Goal: Information Seeking & Learning: Understand process/instructions

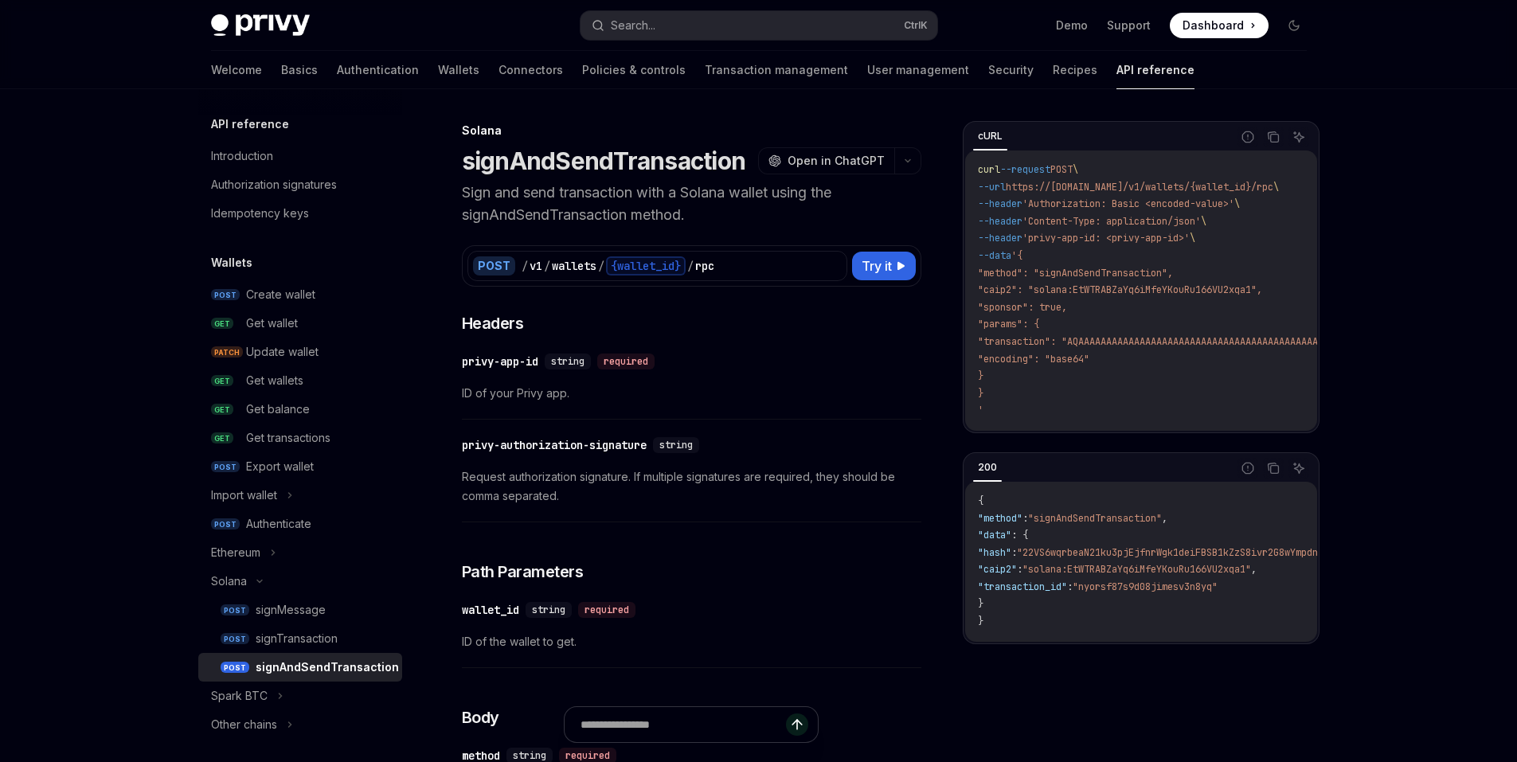
click at [1115, 289] on span ""caip2": "solana:EtWTRABZaYq6iMfeYKouRu166VU2xqa1"," at bounding box center [1120, 289] width 284 height 13
copy span "EtWTRABZaYq6iMfeYKouRu166VU2xqa1"
click at [627, 212] on p "Sign and send transaction with a Solana wallet using the signAndSendTransaction…" at bounding box center [691, 204] width 459 height 45
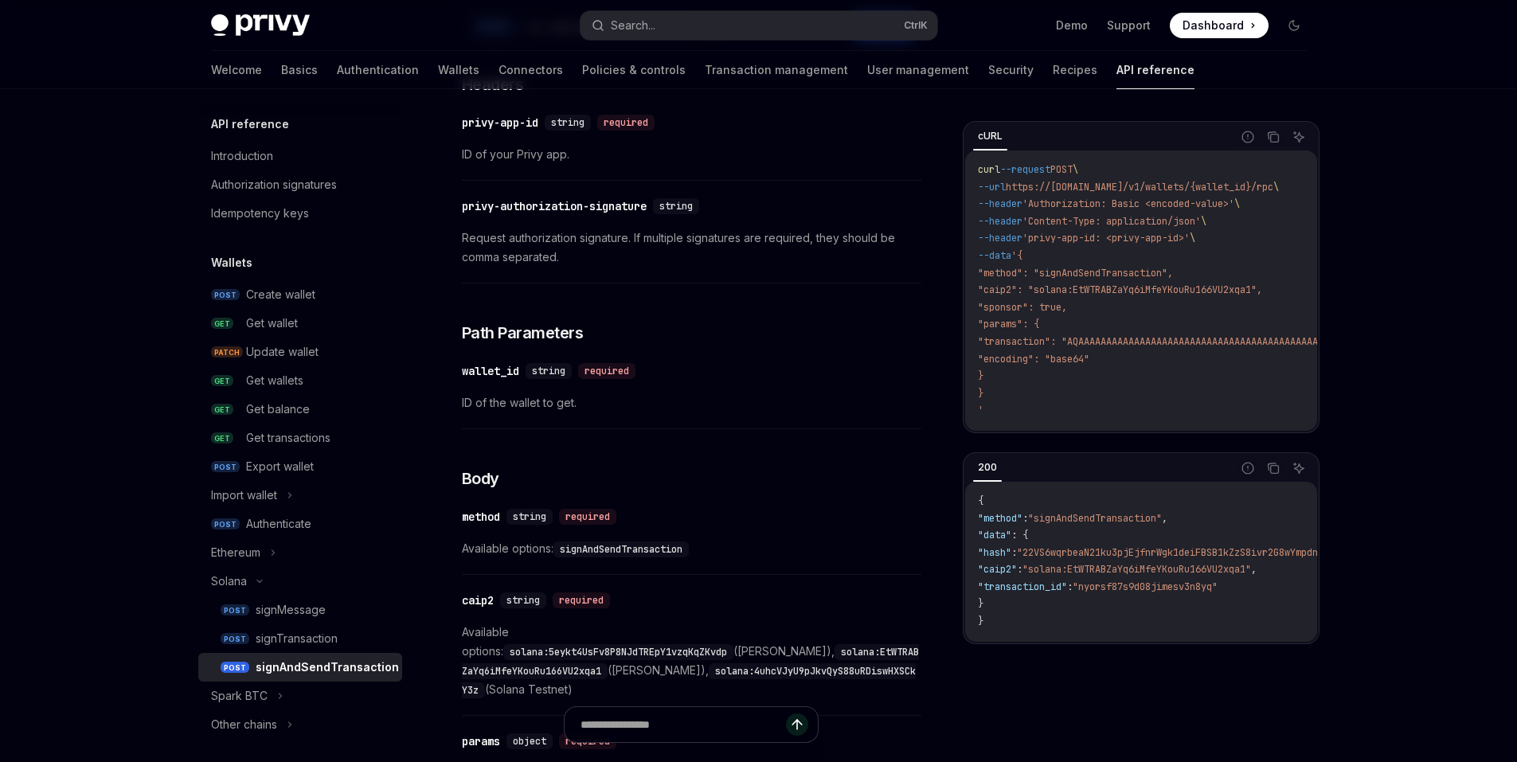
scroll to position [478, 0]
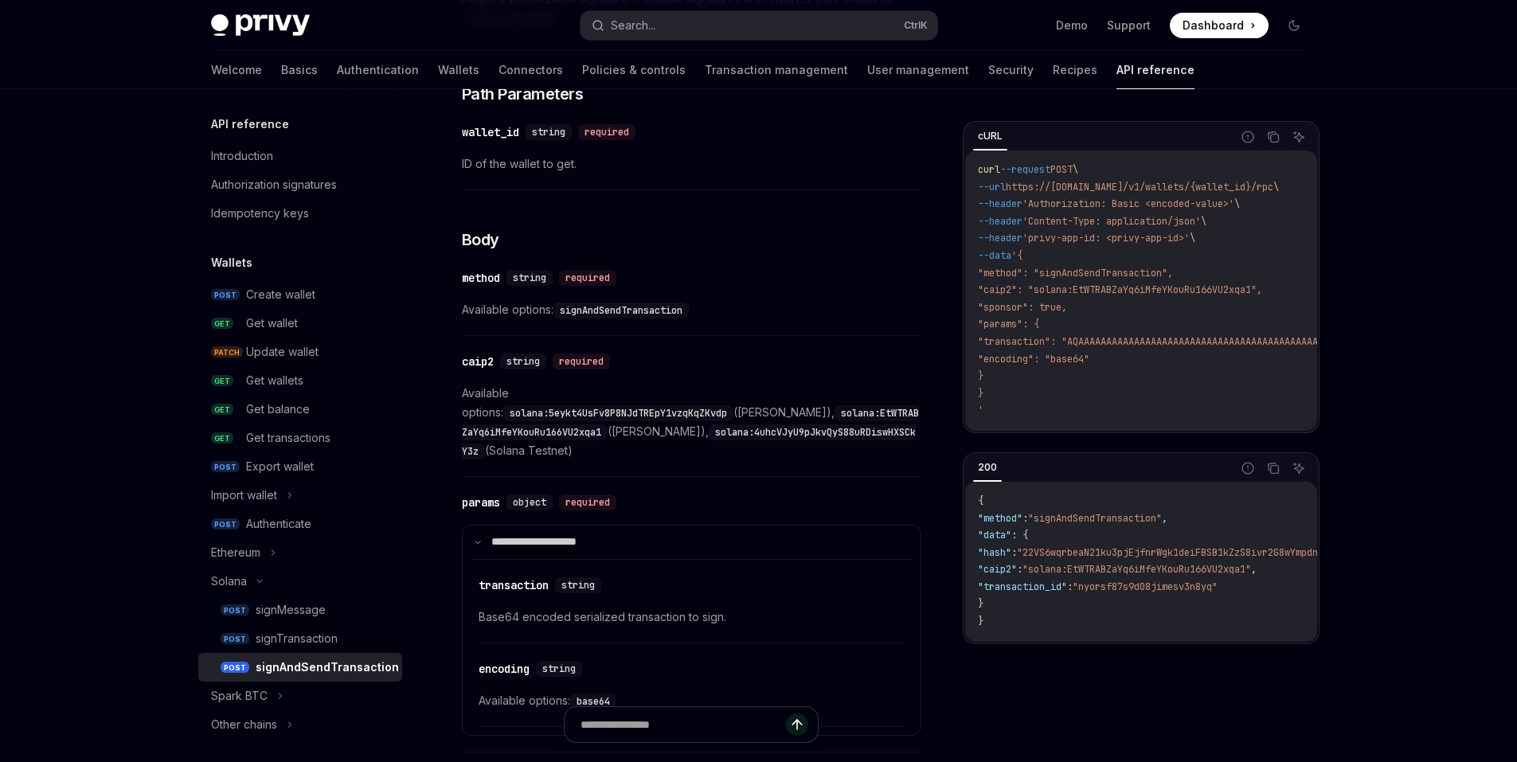
click at [602, 413] on code "solana:EtWTRABZaYq6iMfeYKouRu166VU2xqa1" at bounding box center [690, 422] width 457 height 35
click at [759, 415] on span "Available options: solana:5eykt4UsFv8P8NJdTREpY1vzqKqZKvdp (Solana Mainnet), so…" at bounding box center [691, 422] width 459 height 76
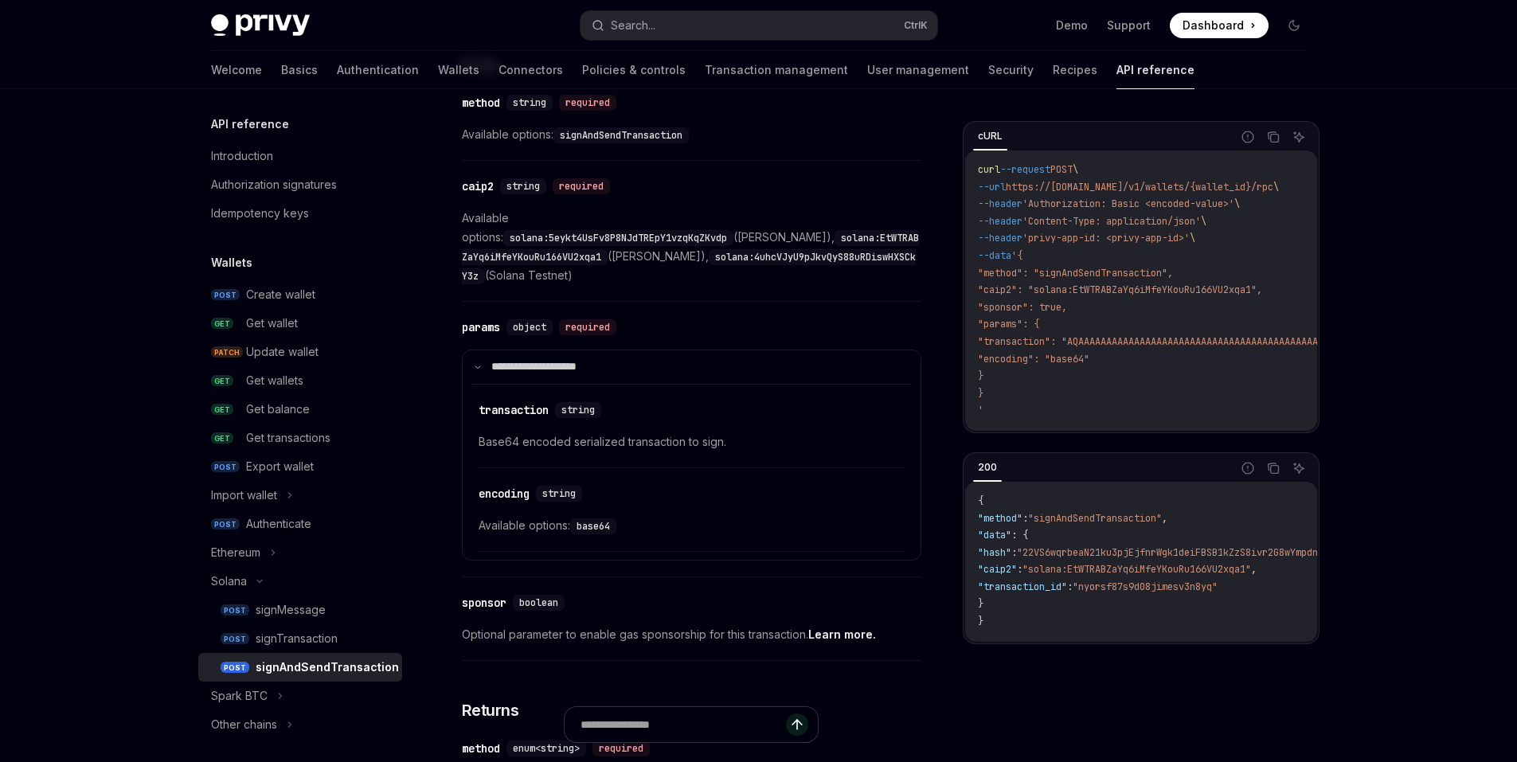
scroll to position [418, 0]
